Goal: Task Accomplishment & Management: Use online tool/utility

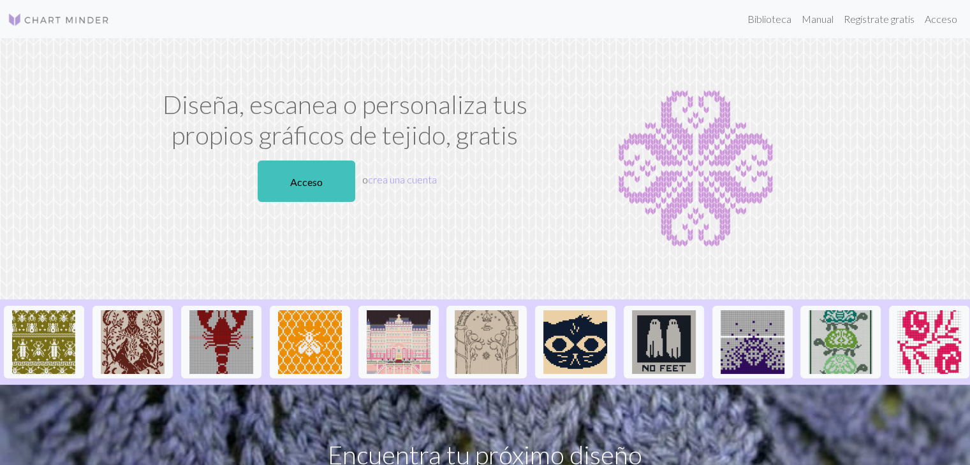
click at [576, 158] on img at bounding box center [695, 168] width 265 height 159
click at [264, 184] on link "Acceso" at bounding box center [307, 181] width 98 height 41
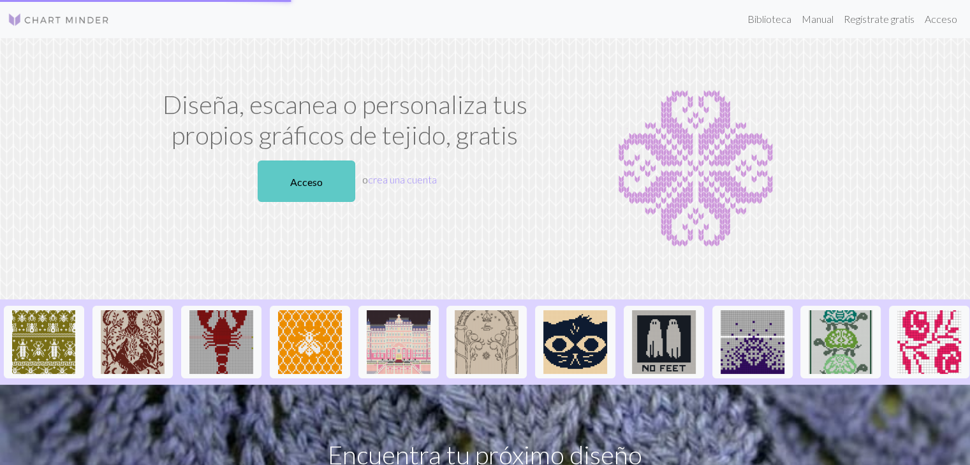
click at [264, 184] on link "Acceso" at bounding box center [307, 181] width 98 height 41
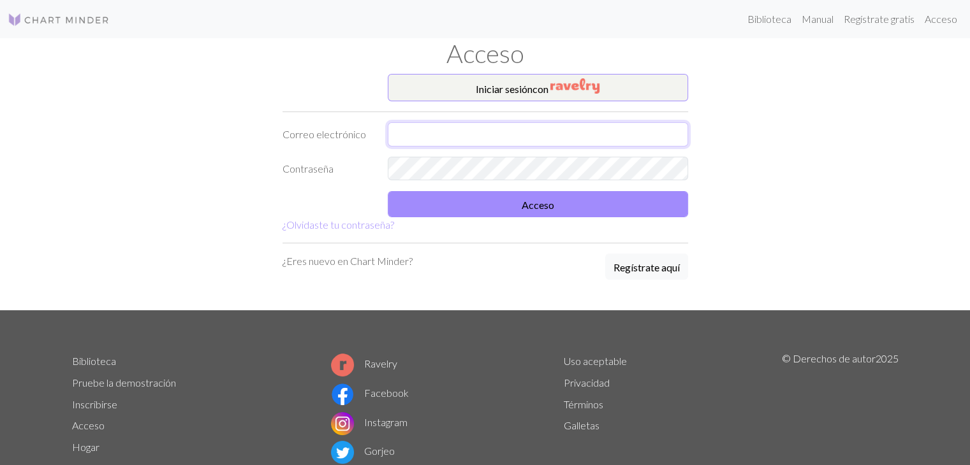
type input "[EMAIL_ADDRESS][DOMAIN_NAME]"
click at [448, 234] on div "Iniciar sesión con Correo electrónico [EMAIL_ADDRESS][DOMAIN_NAME] Contraseña A…" at bounding box center [485, 192] width 421 height 237
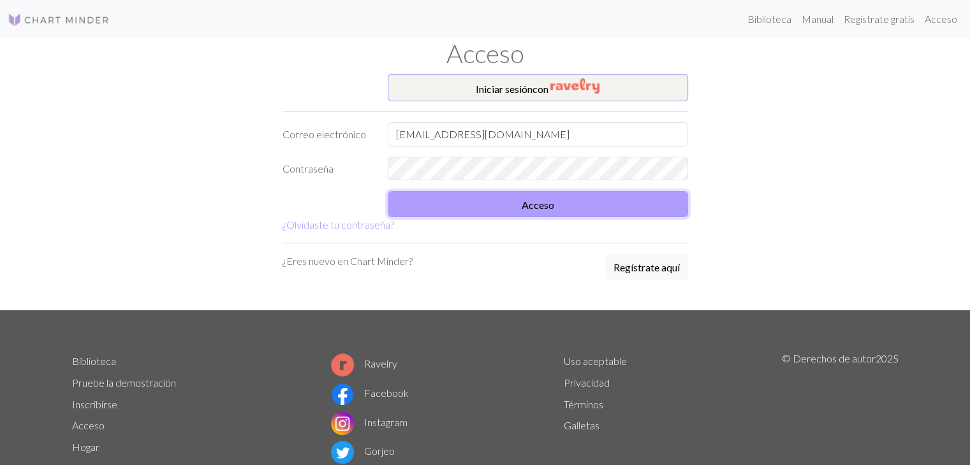
click at [446, 193] on button "Acceso" at bounding box center [538, 204] width 300 height 26
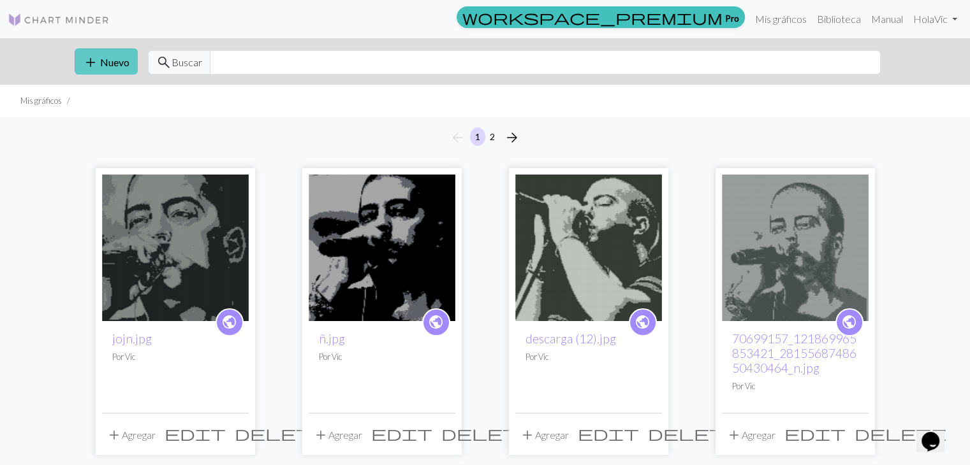
click at [122, 57] on font "Nuevo" at bounding box center [114, 62] width 29 height 12
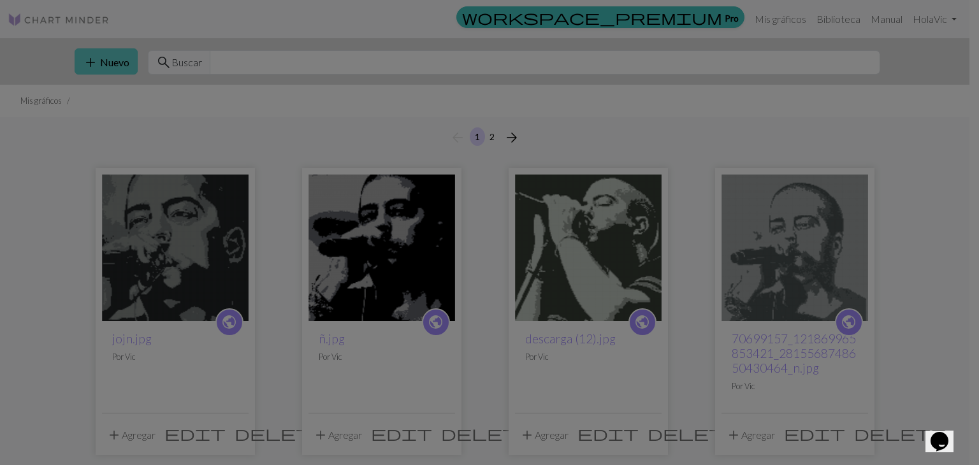
click at [122, 57] on div "Crear un nuevo gráfico Imagen a gráfico Título Ancho 20 Altura 20 Numeración Te…" at bounding box center [489, 232] width 979 height 465
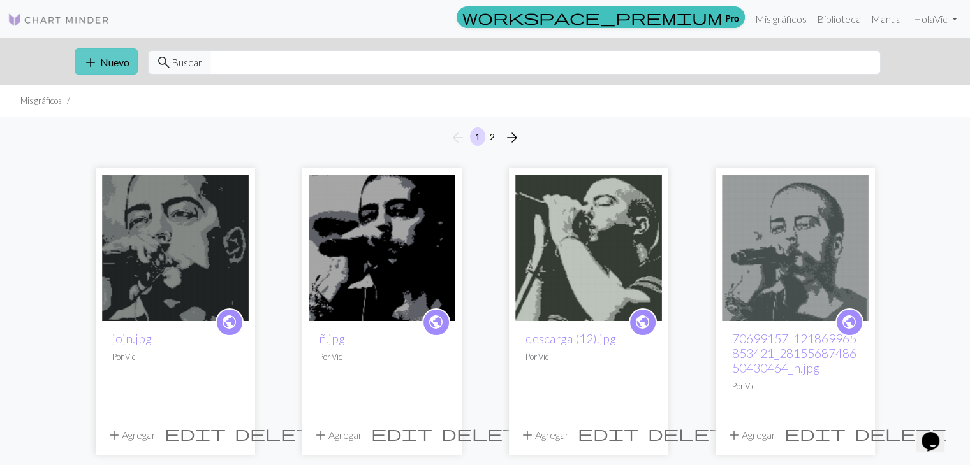
click at [103, 57] on font "Nuevo" at bounding box center [114, 62] width 29 height 12
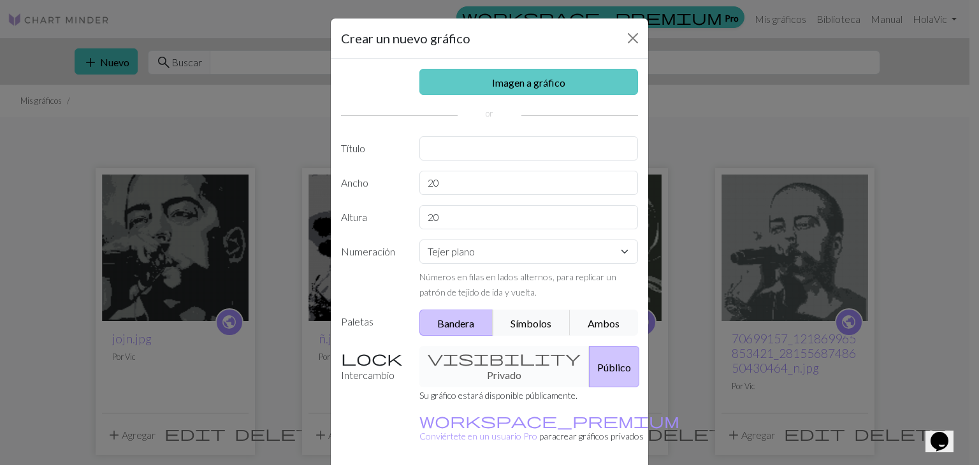
click at [479, 82] on link "Imagen a gráfico" at bounding box center [529, 82] width 219 height 26
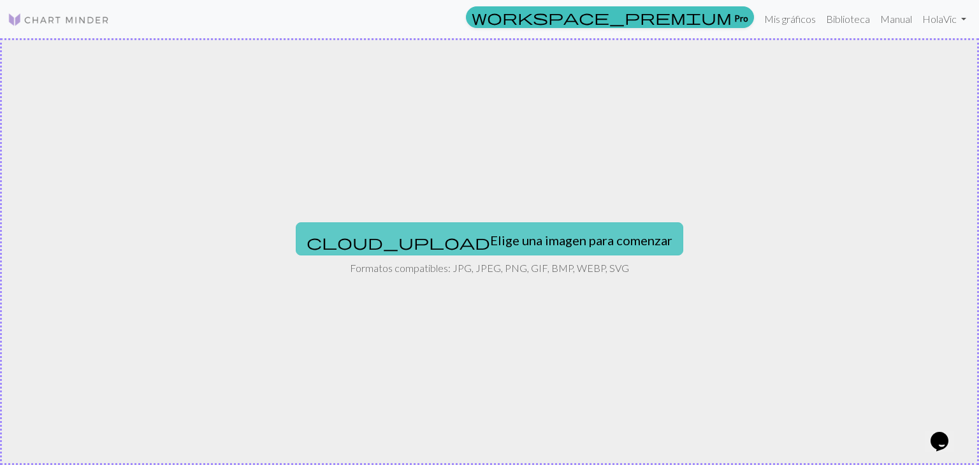
click at [490, 242] on font "Elige una imagen para comenzar" at bounding box center [581, 240] width 182 height 15
type input "C:\fakepath\jojn.jpg"
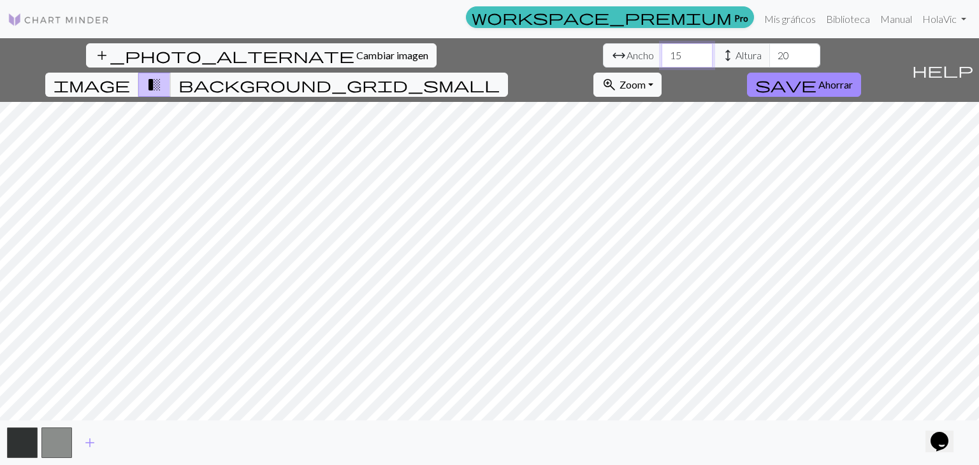
click at [662, 52] on input "15" at bounding box center [687, 55] width 51 height 24
type input "120"
click at [770, 55] on input "20" at bounding box center [795, 55] width 51 height 24
type input "2"
type input "160"
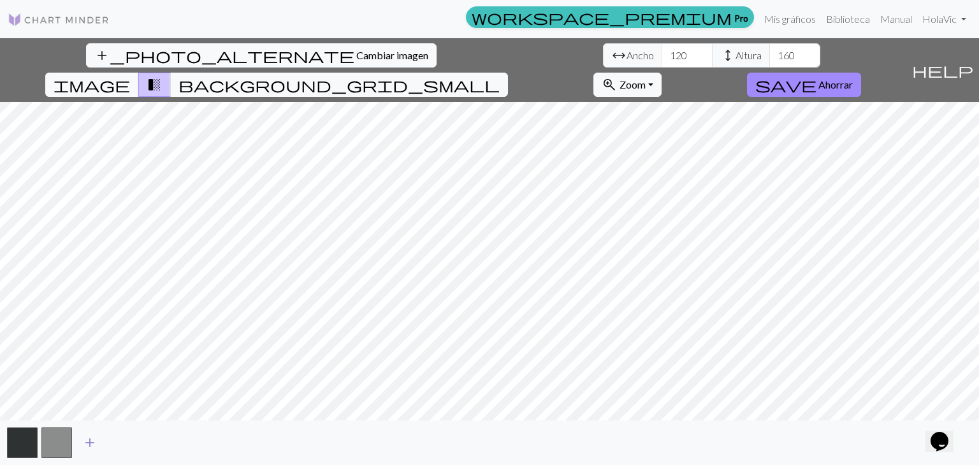
click at [82, 434] on span "add" at bounding box center [89, 443] width 15 height 18
click at [861, 73] on button "save Ahorrar" at bounding box center [804, 85] width 114 height 24
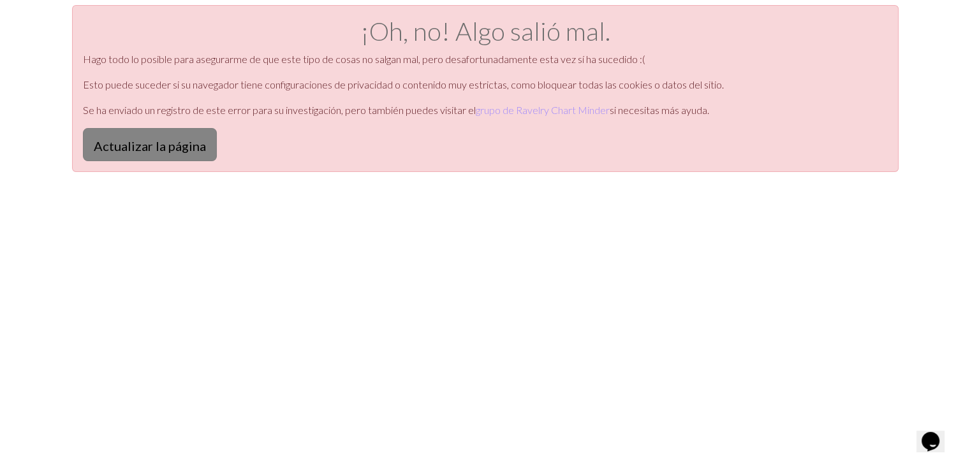
click at [171, 146] on font "Actualizar la página" at bounding box center [150, 145] width 112 height 15
click at [191, 146] on font "Actualizar la página" at bounding box center [150, 145] width 112 height 15
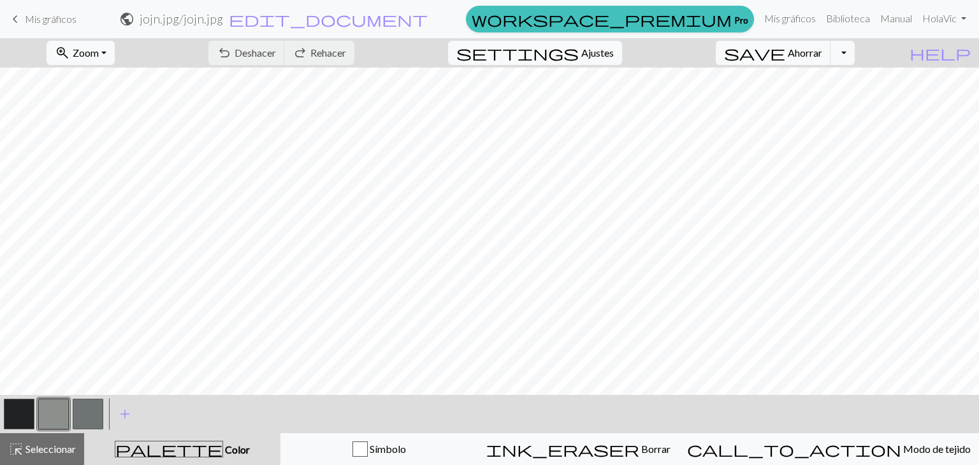
click at [23, 413] on button "button" at bounding box center [19, 414] width 31 height 31
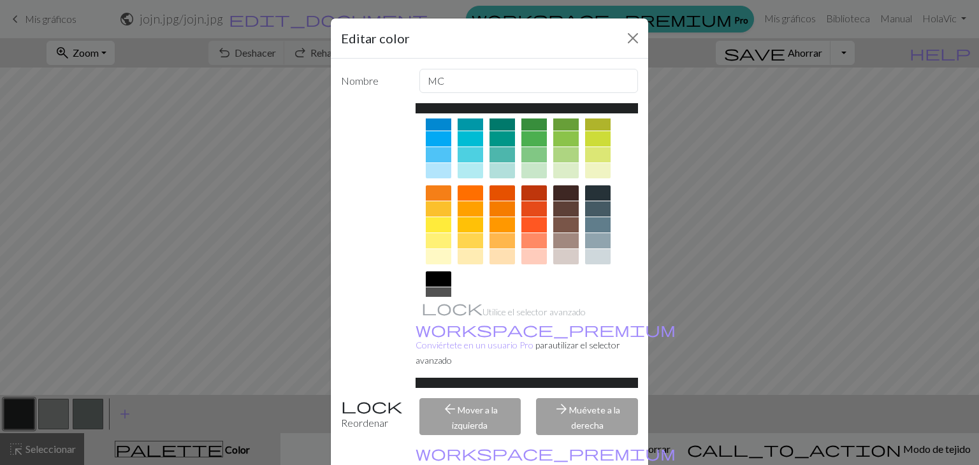
scroll to position [184, 0]
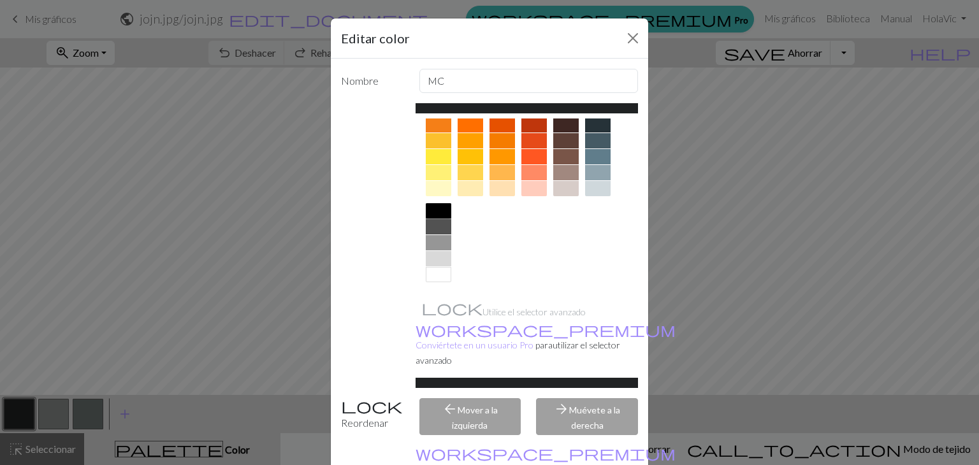
click at [434, 203] on div at bounding box center [439, 210] width 26 height 15
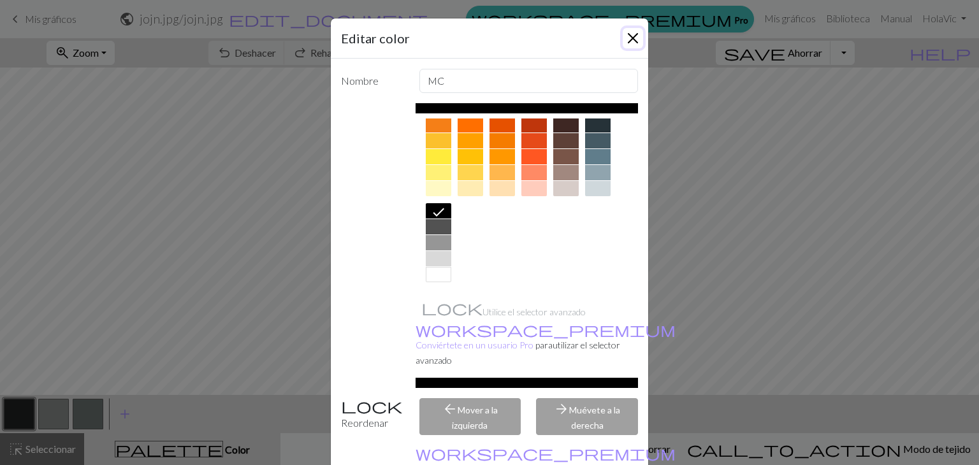
click at [627, 35] on button "Cerca" at bounding box center [633, 38] width 20 height 20
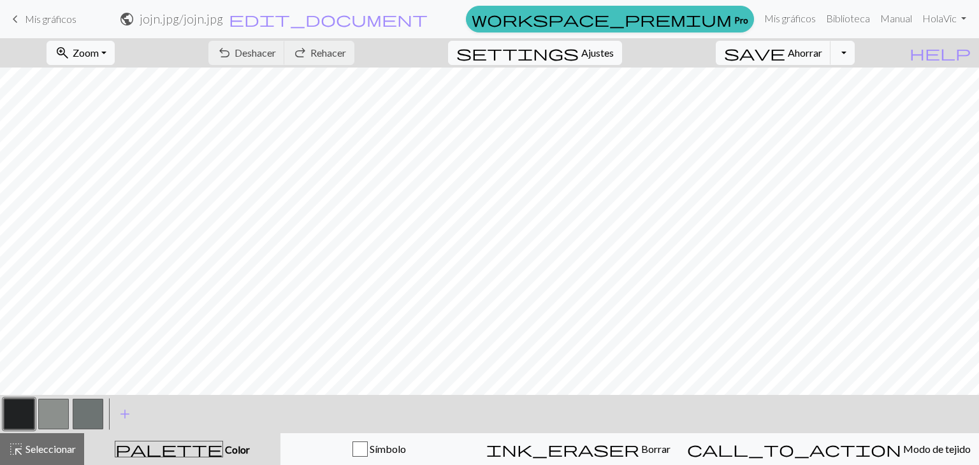
click at [23, 401] on button "button" at bounding box center [19, 414] width 31 height 31
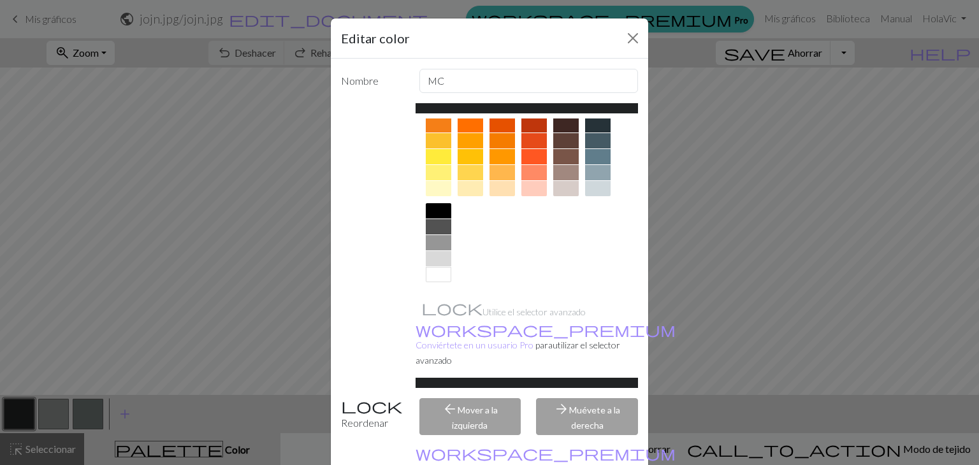
click at [430, 201] on div at bounding box center [439, 160] width 26 height 86
click at [430, 205] on div at bounding box center [439, 210] width 26 height 15
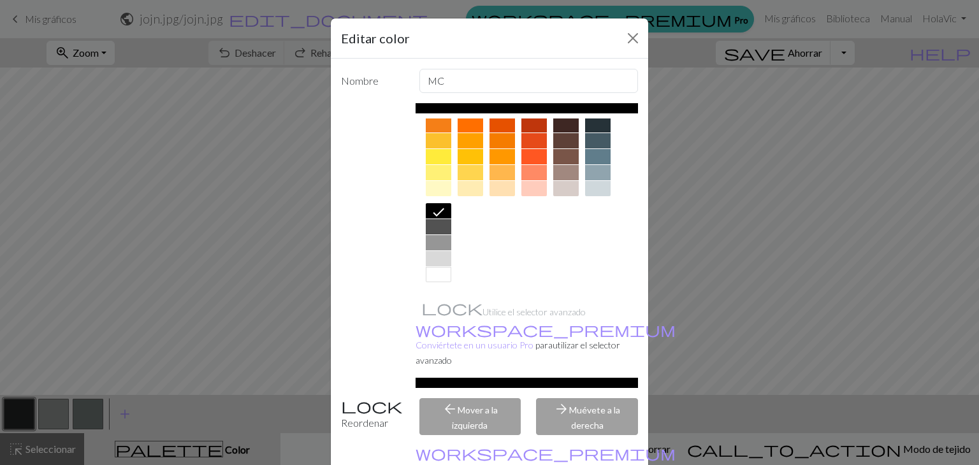
click at [513, 29] on div "Editar color" at bounding box center [490, 38] width 318 height 40
click at [630, 32] on button "Cerca" at bounding box center [633, 38] width 20 height 20
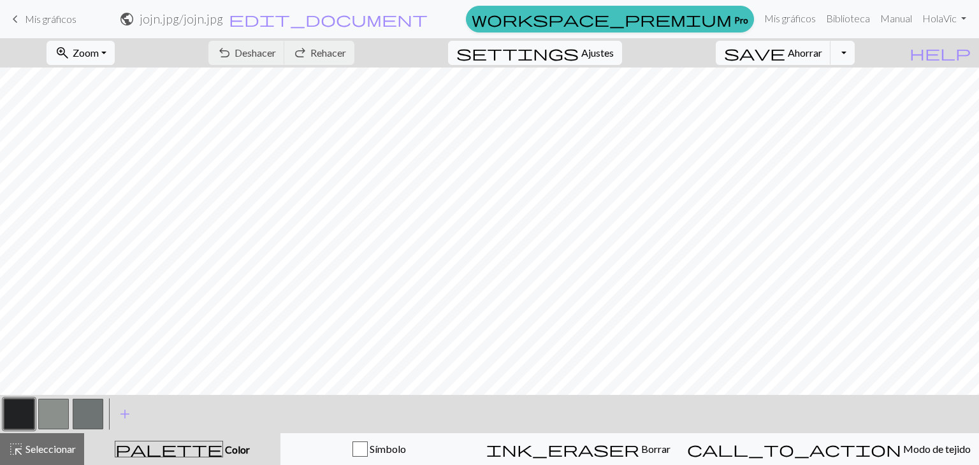
click at [87, 401] on button "button" at bounding box center [88, 414] width 31 height 31
click at [59, 406] on button "button" at bounding box center [53, 414] width 31 height 31
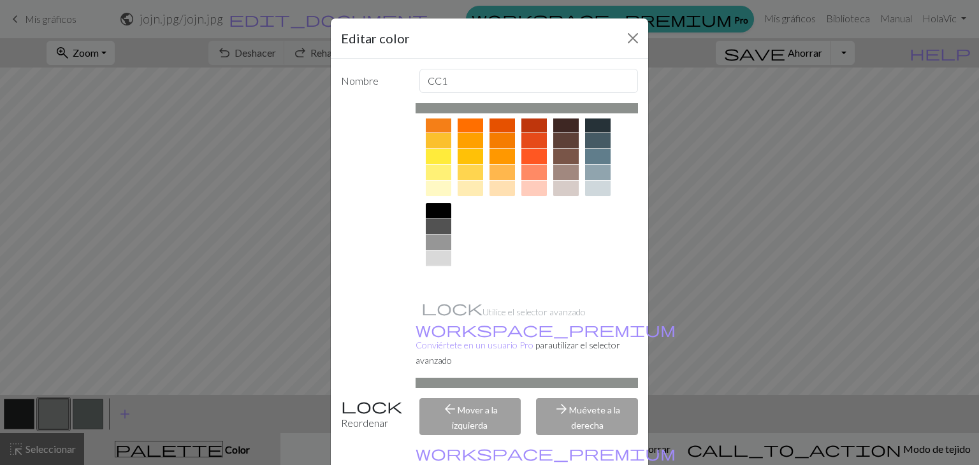
click at [436, 272] on div at bounding box center [439, 274] width 26 height 15
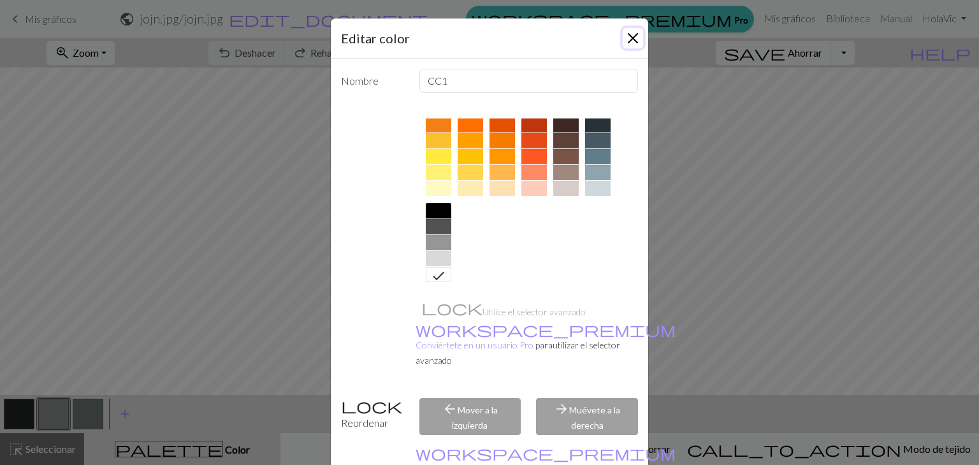
click at [625, 29] on button "Cerca" at bounding box center [633, 38] width 20 height 20
